Goal: Information Seeking & Learning: Learn about a topic

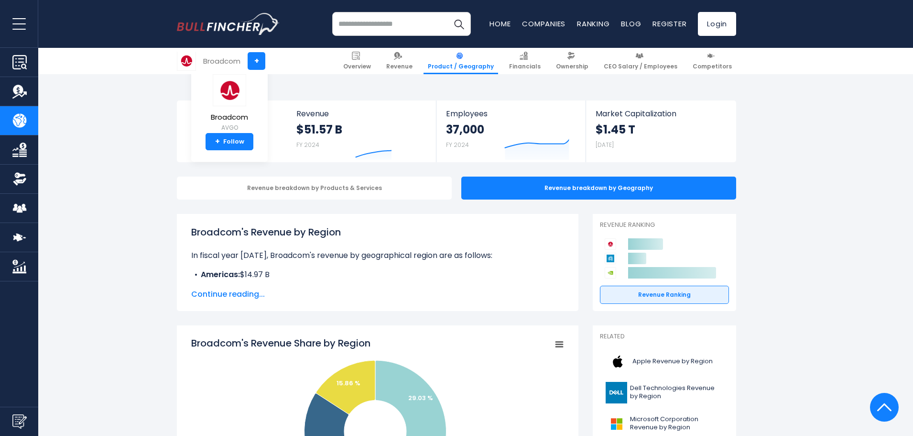
scroll to position [1316, 0]
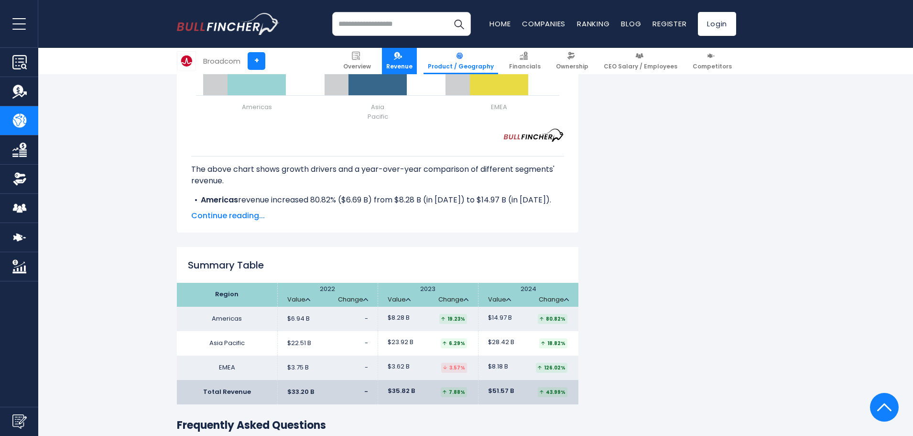
click at [408, 55] on link "Revenue" at bounding box center [399, 61] width 35 height 26
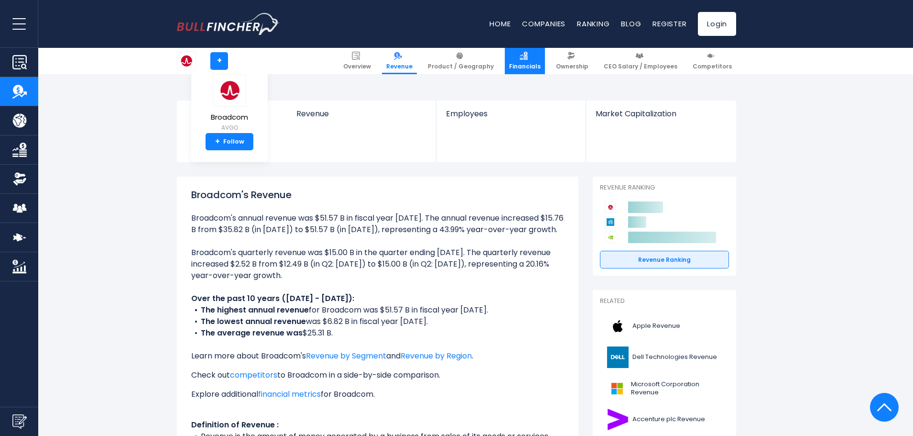
click at [545, 48] on link "Financials" at bounding box center [525, 61] width 40 height 26
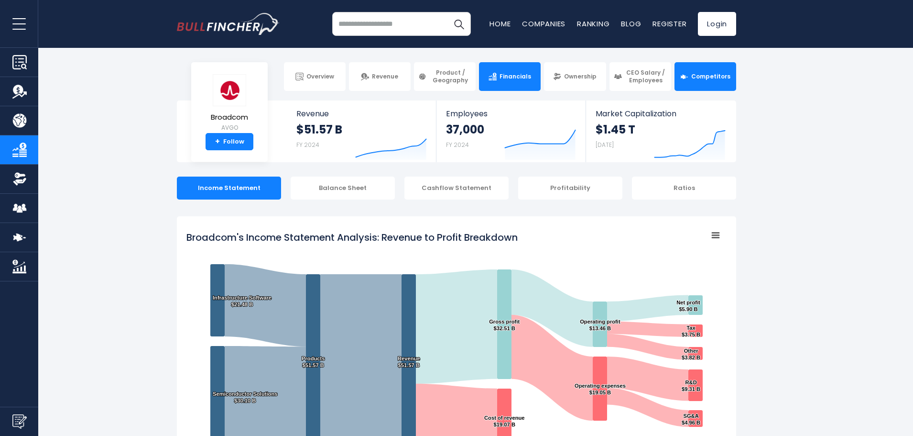
click at [709, 72] on link "Competitors" at bounding box center [706, 76] width 62 height 29
